Goal: Information Seeking & Learning: Check status

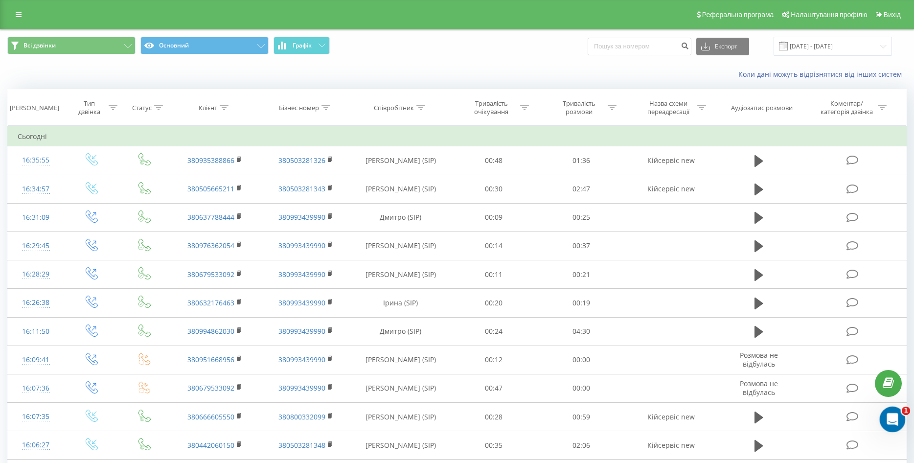
click at [887, 421] on icon "Открыть службу сообщений Intercom" at bounding box center [891, 418] width 16 height 16
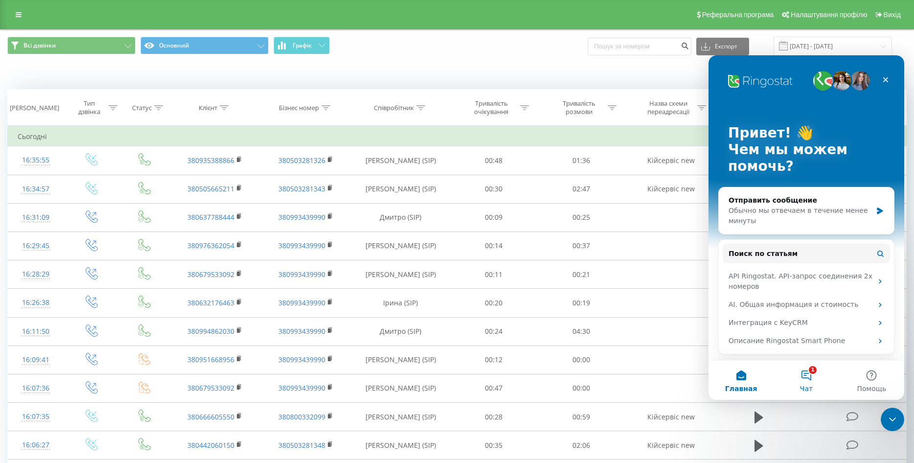
click at [797, 376] on button "1 Чат" at bounding box center [805, 379] width 65 height 39
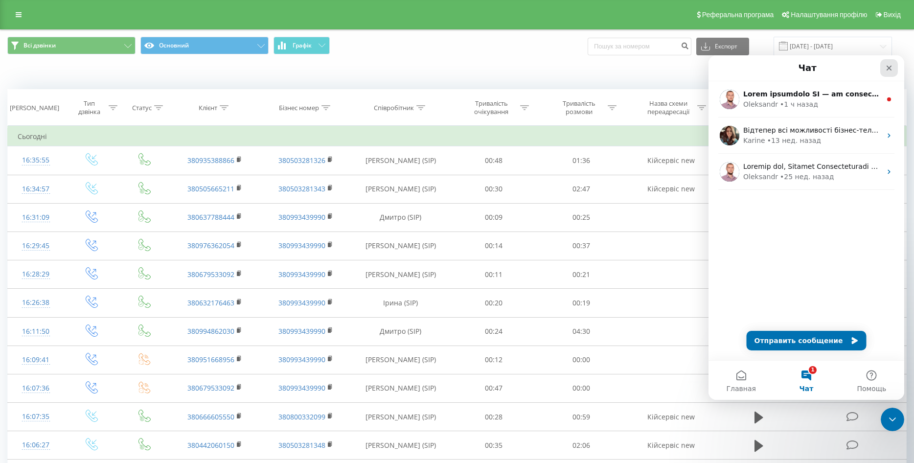
click at [889, 67] on icon "Закрыть" at bounding box center [888, 68] width 5 height 5
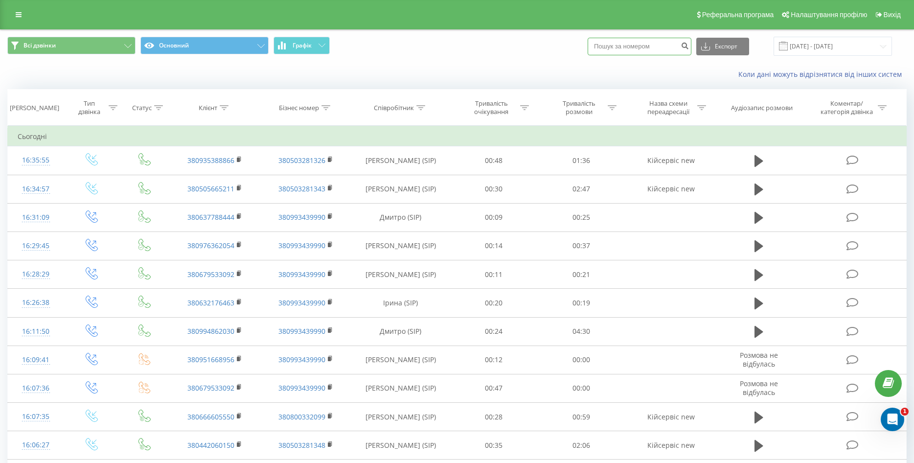
click at [671, 42] on input at bounding box center [639, 47] width 104 height 18
paste input "0676307101"
type input "0676307101"
click at [689, 42] on icon "submit" at bounding box center [684, 45] width 8 height 6
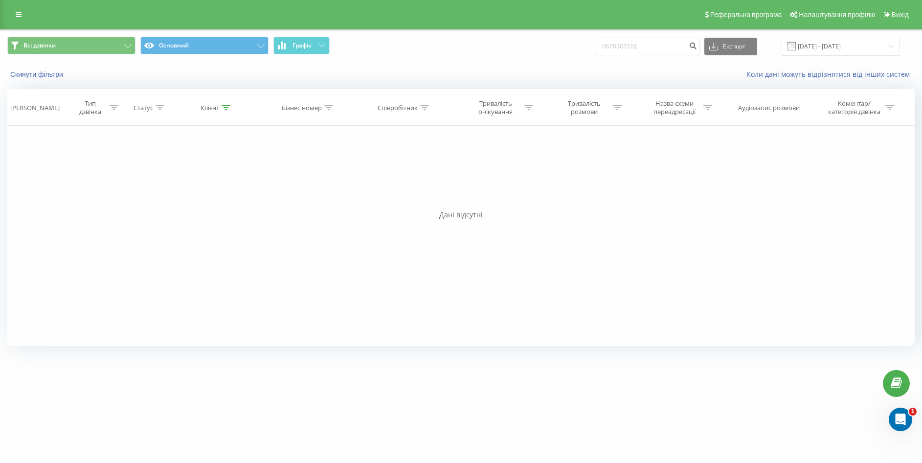
click at [20, 17] on icon at bounding box center [19, 14] width 6 height 7
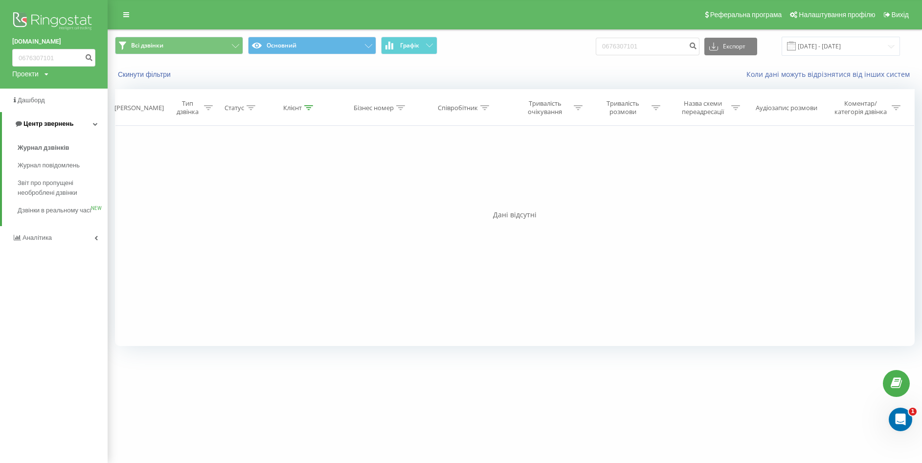
click at [44, 121] on span "Центр звернень" at bounding box center [48, 123] width 50 height 7
click at [44, 121] on span "Центр звернень" at bounding box center [47, 123] width 50 height 7
click at [47, 147] on span "Журнал дзвінків" at bounding box center [44, 148] width 52 height 10
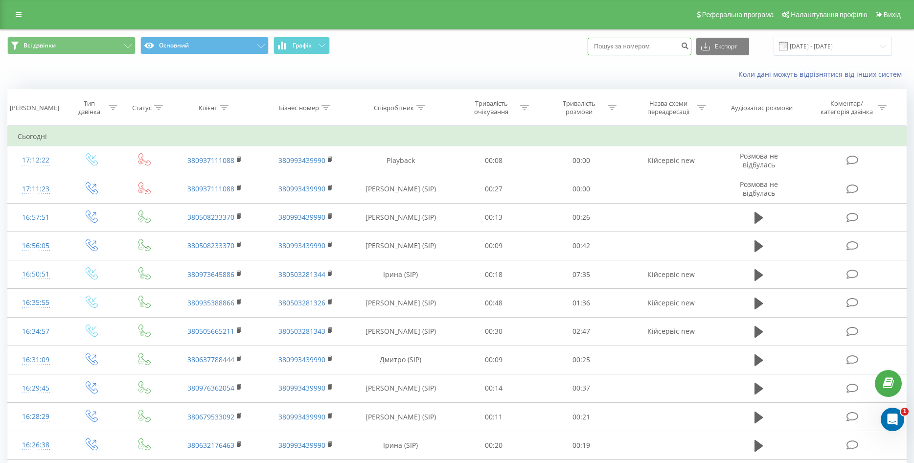
paste input "0679450526"
type input "0679450526"
click at [689, 42] on icon "submit" at bounding box center [684, 45] width 8 height 6
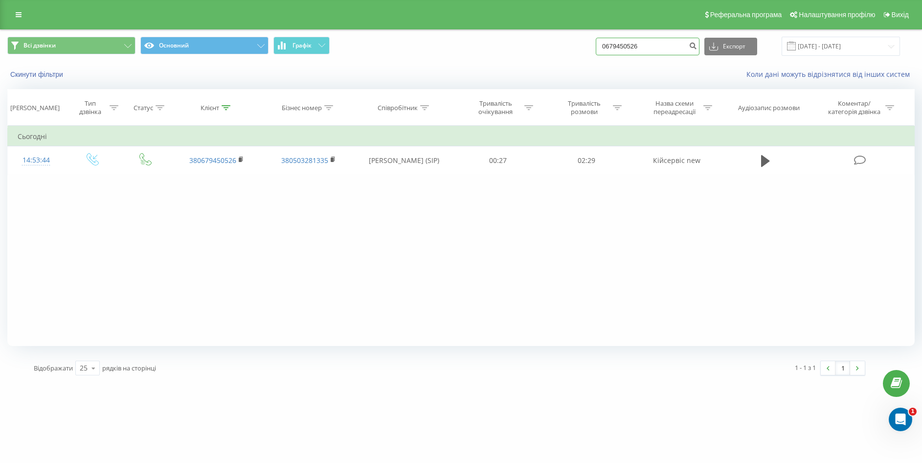
drag, startPoint x: 657, startPoint y: 43, endPoint x: 595, endPoint y: 46, distance: 62.2
click at [595, 46] on div "Всі дзвінки Основний Графік 0679450526 Експорт .csv .xls .xlsx [DATE] - [DATE]" at bounding box center [460, 46] width 907 height 19
paste input "962831769"
type input "0962831769"
click at [699, 41] on button "submit" at bounding box center [692, 47] width 13 height 18
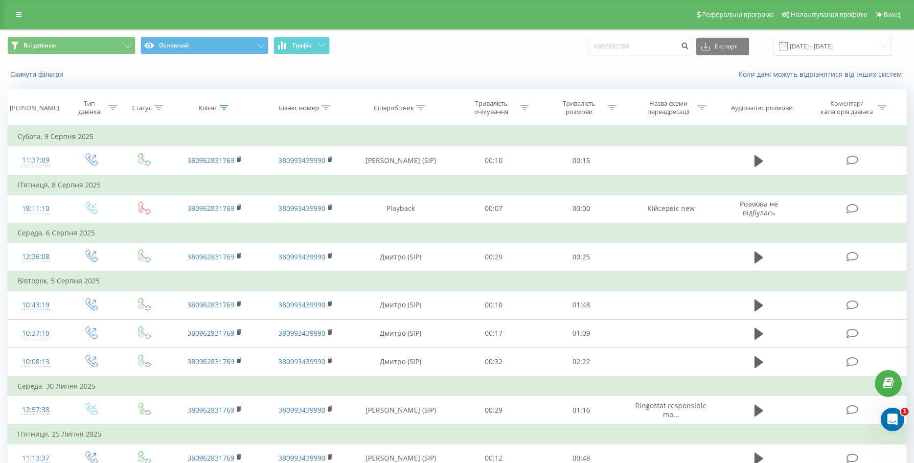
click at [8, 21] on div "Реферальна програма Налаштування профілю Вихід" at bounding box center [457, 14] width 914 height 29
click at [19, 14] on icon at bounding box center [19, 14] width 6 height 7
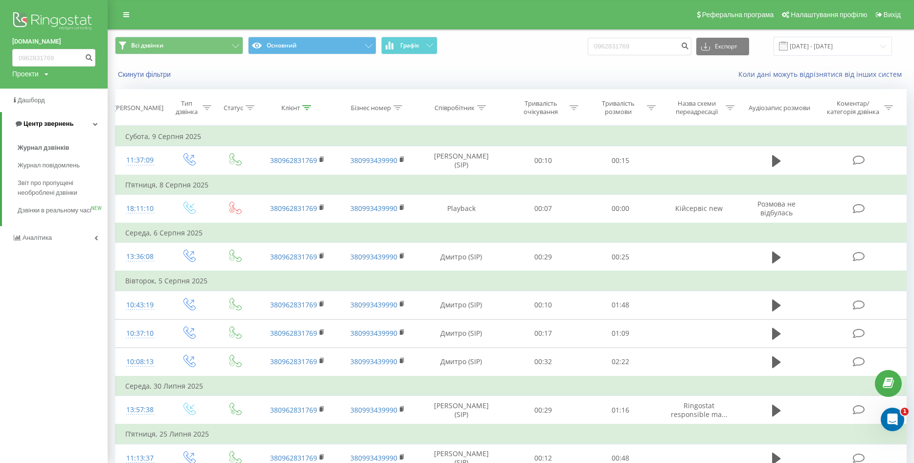
click at [33, 121] on span "Центр звернень" at bounding box center [48, 123] width 50 height 7
click at [35, 121] on span "Центр звернень" at bounding box center [47, 123] width 50 height 7
click at [35, 152] on span "Журнал дзвінків" at bounding box center [44, 148] width 52 height 10
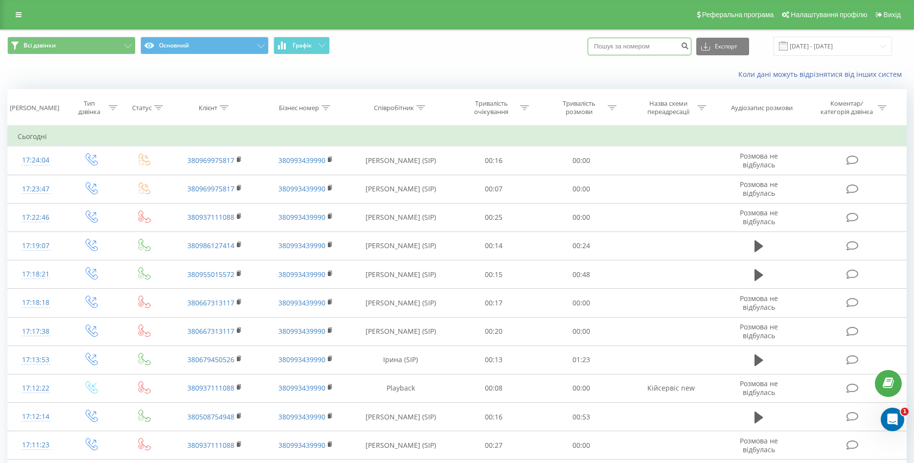
click at [622, 45] on input at bounding box center [639, 47] width 104 height 18
paste input "0672595590"
type input "0672595590"
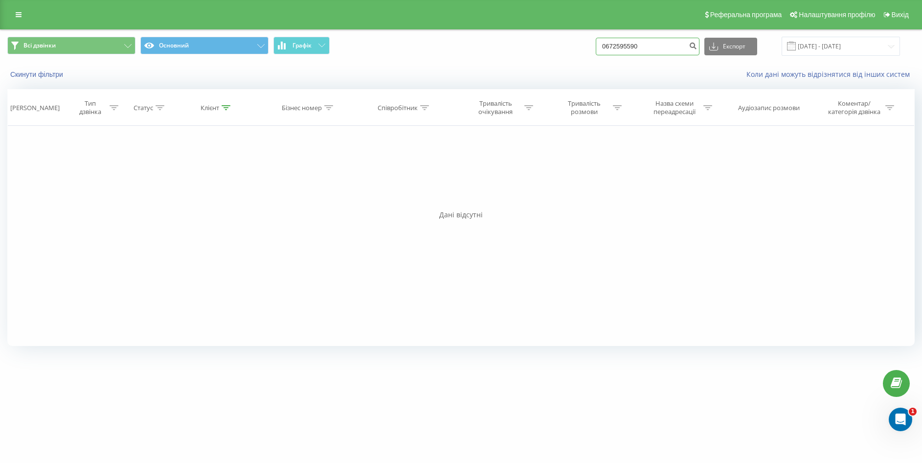
drag, startPoint x: 654, startPoint y: 45, endPoint x: 573, endPoint y: 54, distance: 81.6
click at [573, 54] on div "Всі дзвінки Основний Графік 0672595590 Експорт .csv .xls .xlsx 20.05.2025 - 20.…" at bounding box center [460, 46] width 907 height 19
paste input "972758114"
type input "0972758114"
click at [699, 52] on button "submit" at bounding box center [692, 47] width 13 height 18
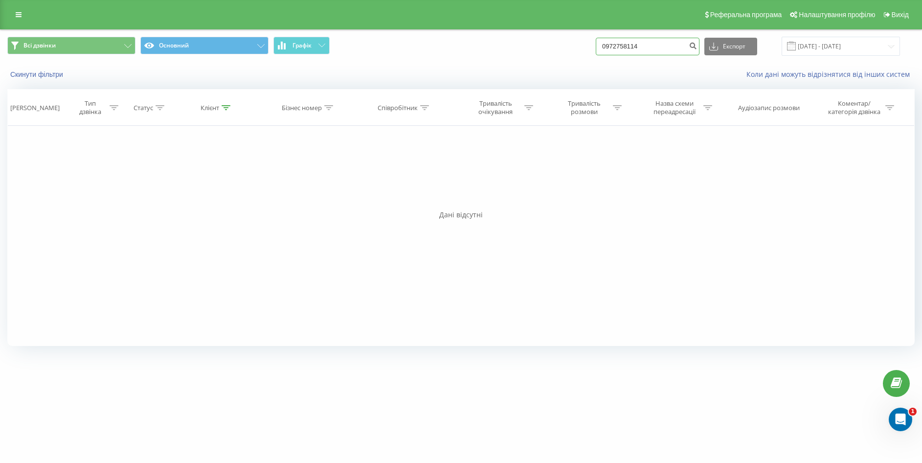
drag, startPoint x: 666, startPoint y: 51, endPoint x: 563, endPoint y: 60, distance: 103.1
click at [563, 60] on div "Всі дзвінки Основний Графік 0972758114 Експорт .csv .xls .xlsx 20.05.2025 - 20.…" at bounding box center [460, 46] width 921 height 33
paste input "672595590"
type input "0672595590"
drag, startPoint x: 590, startPoint y: 56, endPoint x: 558, endPoint y: 60, distance: 33.1
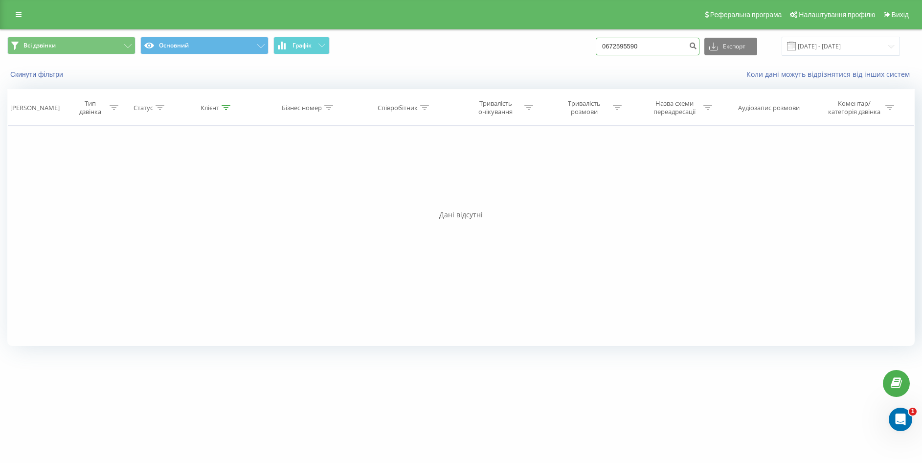
click at [558, 60] on div "Всі дзвінки Основний Графік 0672595590 Експорт .csv .xls .xlsx 20.05.2025 - 20.…" at bounding box center [460, 46] width 921 height 33
paste input "972758114"
type input "0972758114"
click at [697, 45] on icon "submit" at bounding box center [693, 45] width 8 height 6
drag, startPoint x: 670, startPoint y: 53, endPoint x: 584, endPoint y: 58, distance: 85.7
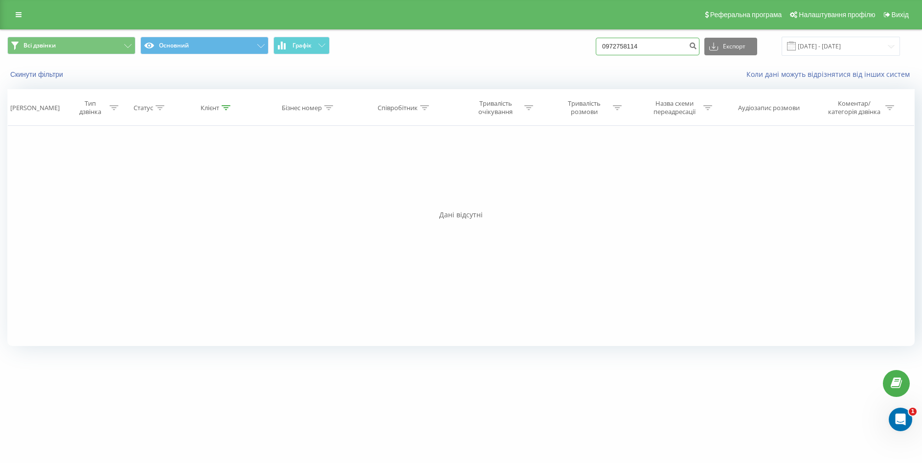
click at [584, 58] on div "Всі дзвінки Основний Графік 0972758114 Експорт .csv .xls .xlsx 20.05.2025 - 20.…" at bounding box center [460, 46] width 921 height 33
paste input "380969369346"
drag, startPoint x: 621, startPoint y: 45, endPoint x: 604, endPoint y: 49, distance: 17.7
click at [604, 49] on div "Всі дзвінки Основний Графік 380969369346 Експорт .csv .xls .xlsx 20.05.2025 - 2…" at bounding box center [460, 46] width 907 height 19
type input "0969369346"
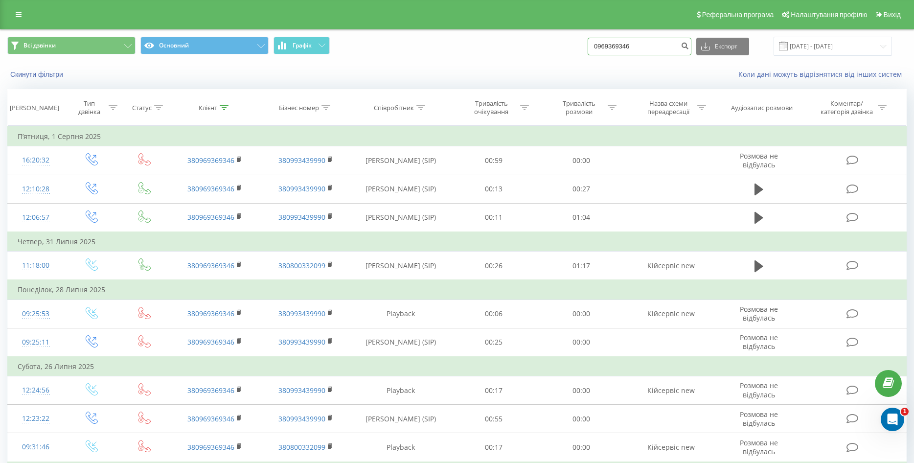
drag, startPoint x: 646, startPoint y: 45, endPoint x: 539, endPoint y: 53, distance: 107.0
click at [539, 53] on div "Всі дзвінки Основний Графік 0969369346 Експорт .csv .xls .xlsx [DATE] - [DATE]" at bounding box center [456, 46] width 899 height 19
paste input "0972758114"
type input "0972758114"
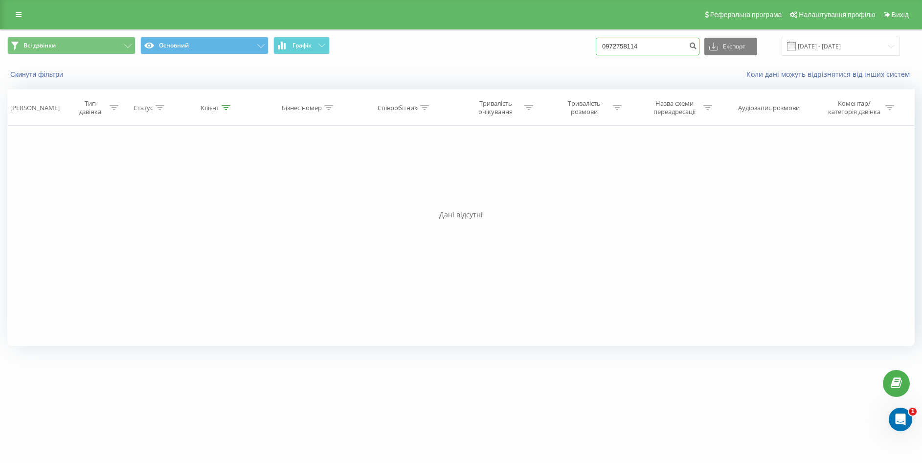
drag, startPoint x: 658, startPoint y: 50, endPoint x: 577, endPoint y: 58, distance: 81.5
click at [577, 58] on div "Всі дзвінки Основний Графік 0972758114 Експорт .csv .xls .xlsx [DATE] - [DATE]" at bounding box center [460, 46] width 921 height 33
paste input "672595590"
type input "0672595590"
click at [697, 47] on icon "submit" at bounding box center [693, 45] width 8 height 6
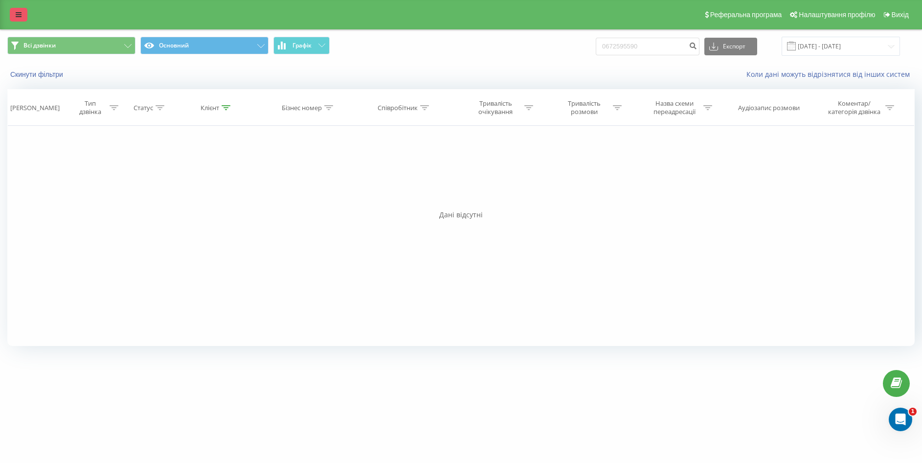
click at [14, 21] on link at bounding box center [19, 15] width 18 height 14
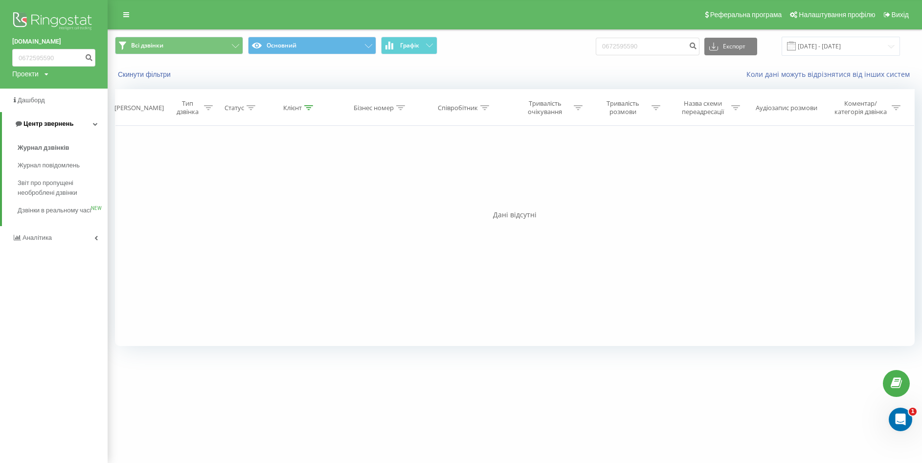
click at [35, 118] on link "Центр звернень" at bounding box center [55, 123] width 106 height 23
click at [39, 121] on span "Центр звернень" at bounding box center [47, 123] width 50 height 7
click at [42, 150] on span "Журнал дзвінків" at bounding box center [44, 148] width 52 height 10
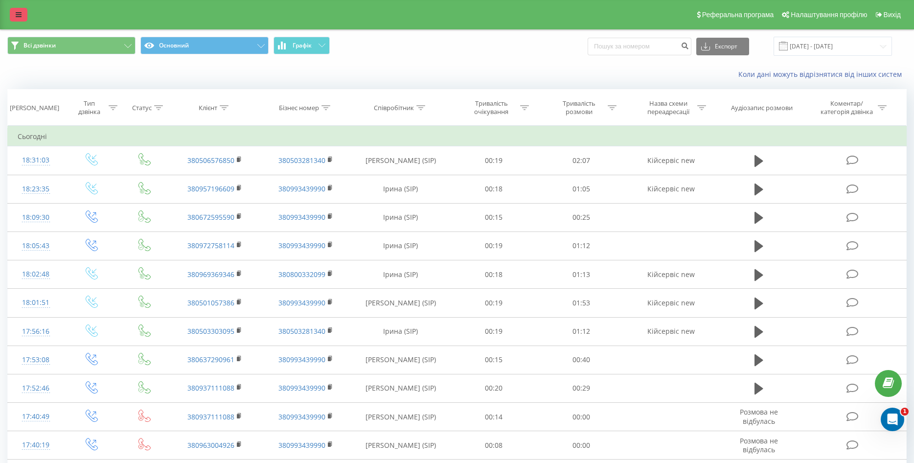
click at [23, 8] on link at bounding box center [19, 15] width 18 height 14
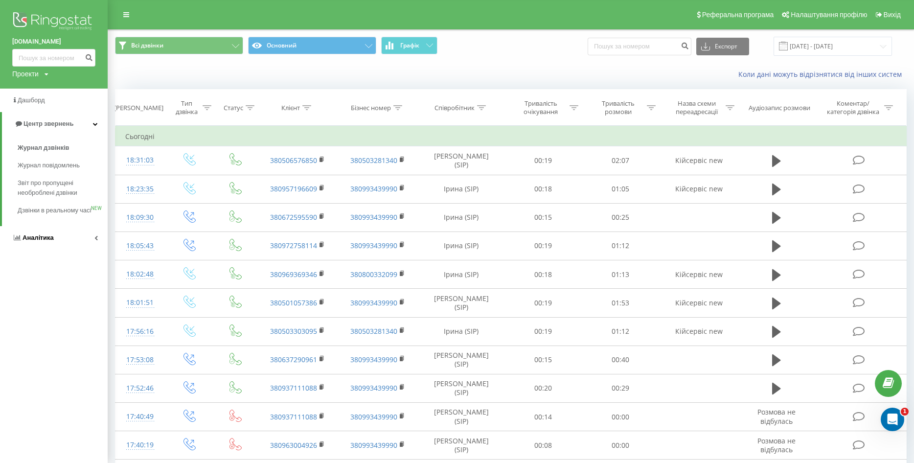
click at [54, 249] on link "Аналiтика" at bounding box center [54, 237] width 108 height 23
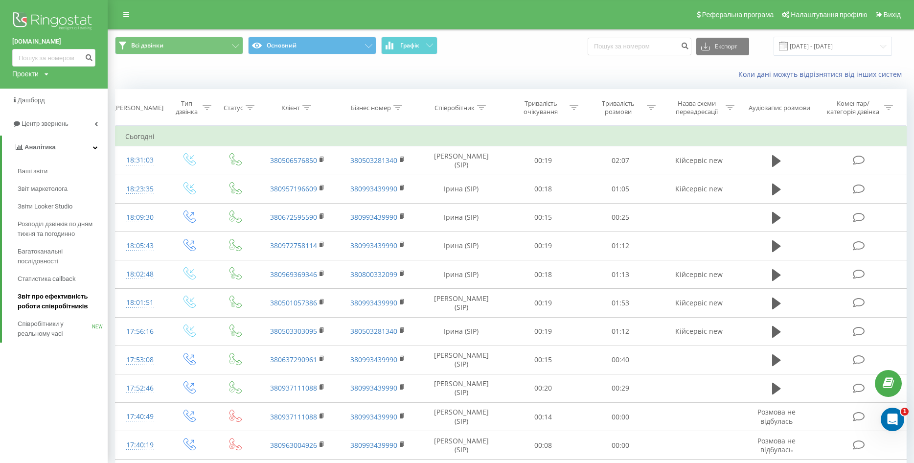
click at [42, 299] on span "Звіт про ефективність роботи співробітників" at bounding box center [60, 301] width 85 height 20
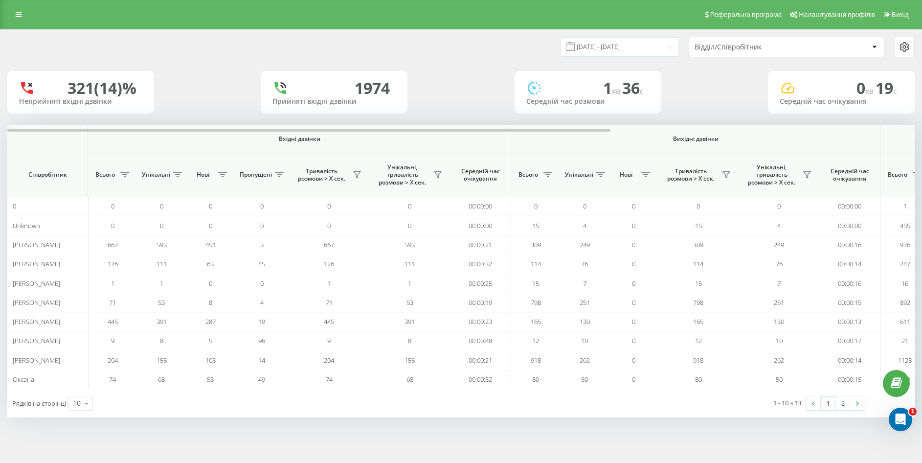
drag, startPoint x: 434, startPoint y: 48, endPoint x: 588, endPoint y: 40, distance: 153.8
click at [437, 48] on div "[DATE] - [DATE] Відділ/Співробітник" at bounding box center [460, 47] width 907 height 21
click at [598, 45] on input "[DATE] - [DATE]" at bounding box center [619, 46] width 118 height 19
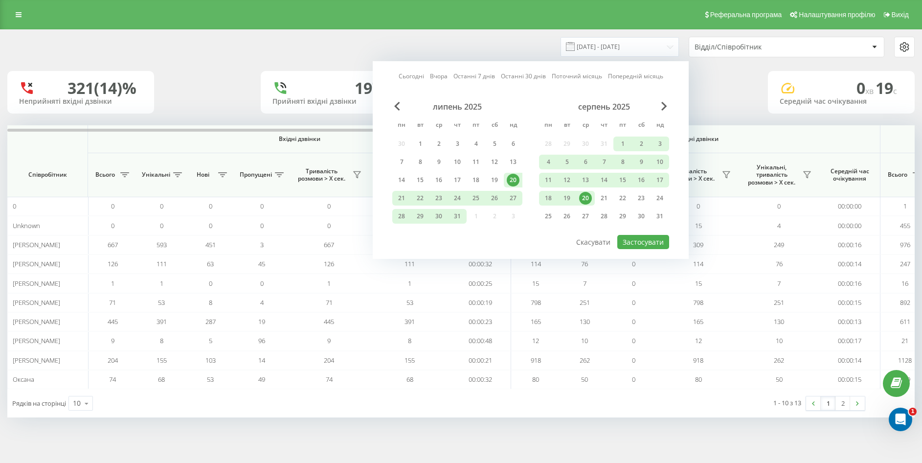
click at [584, 198] on div "20" at bounding box center [585, 198] width 13 height 13
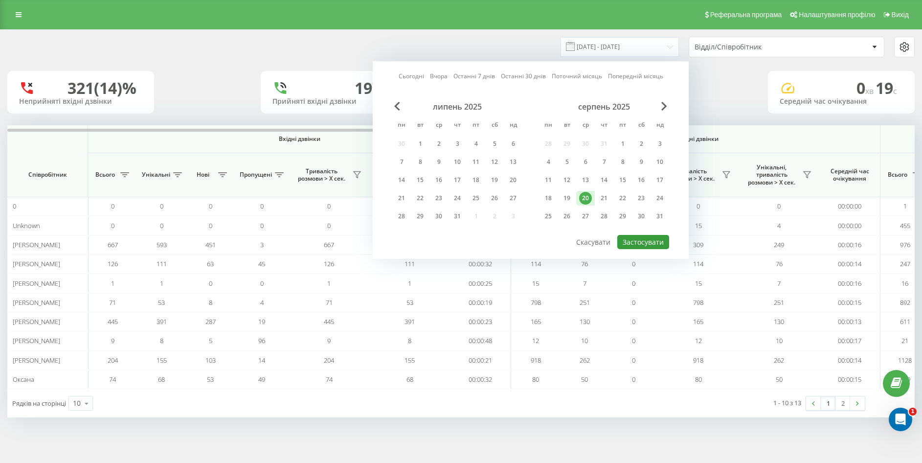
click at [633, 237] on button "Застосувати" at bounding box center [643, 242] width 52 height 14
type input "[DATE] - [DATE]"
